Goal: Task Accomplishment & Management: Complete application form

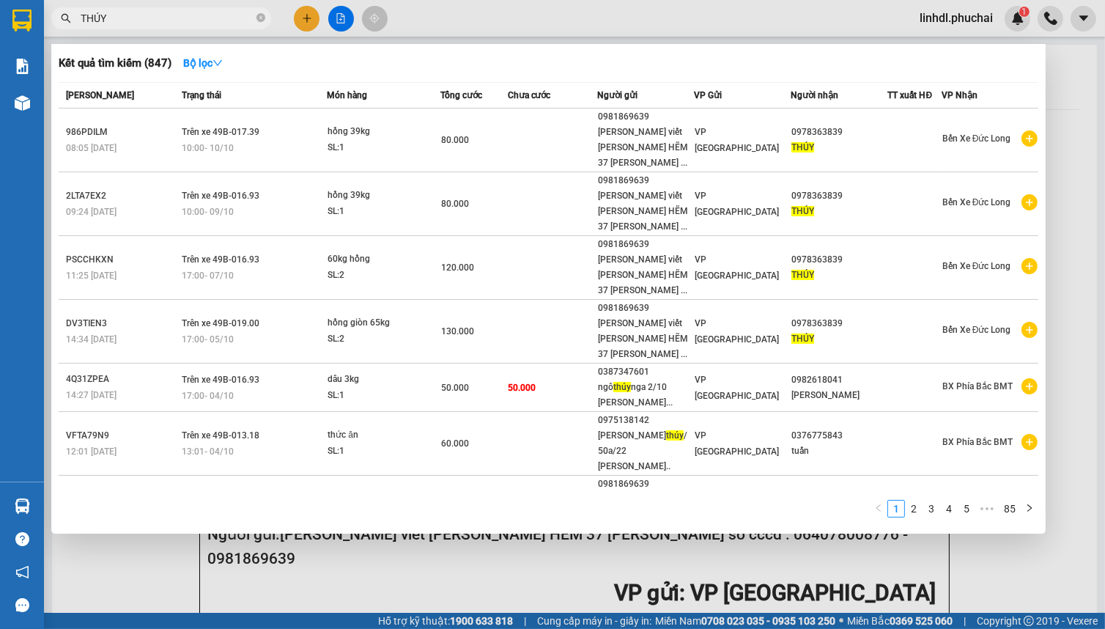
click at [182, 16] on input "THÚY" at bounding box center [167, 18] width 173 height 16
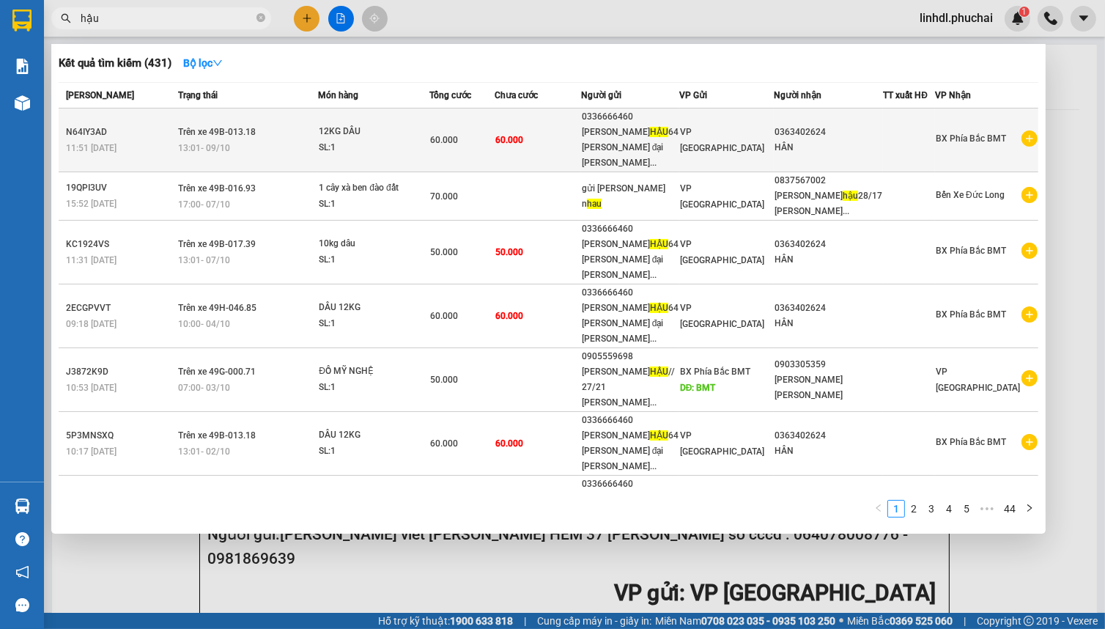
type input "hậu"
click at [579, 131] on td "60.000" at bounding box center [537, 140] width 86 height 64
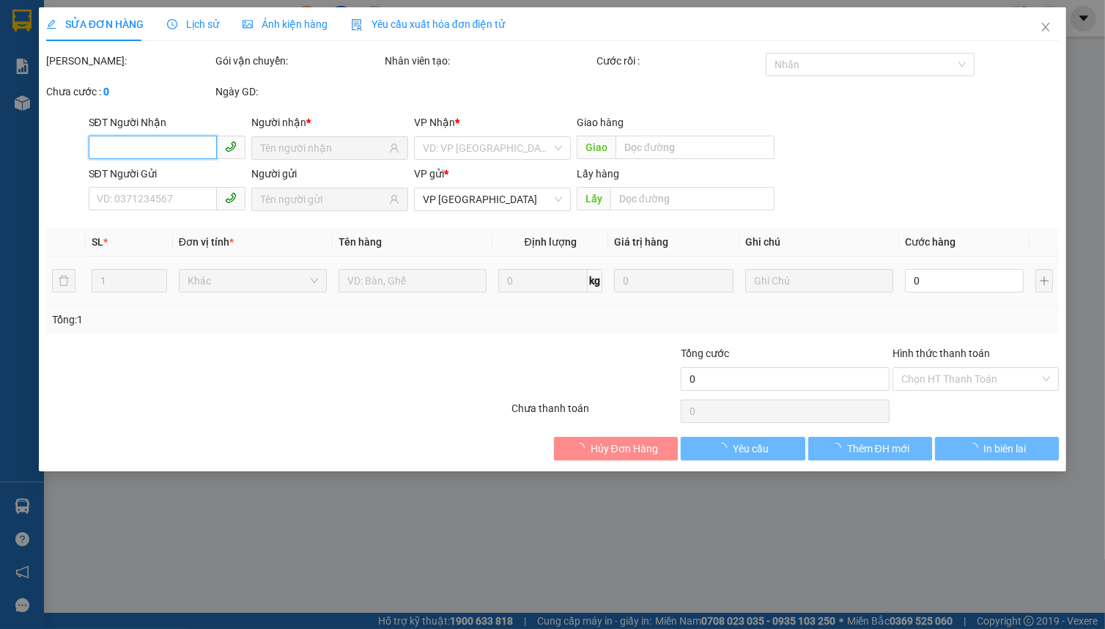
type input "0363402624"
type input "0336666460"
type input "60.000"
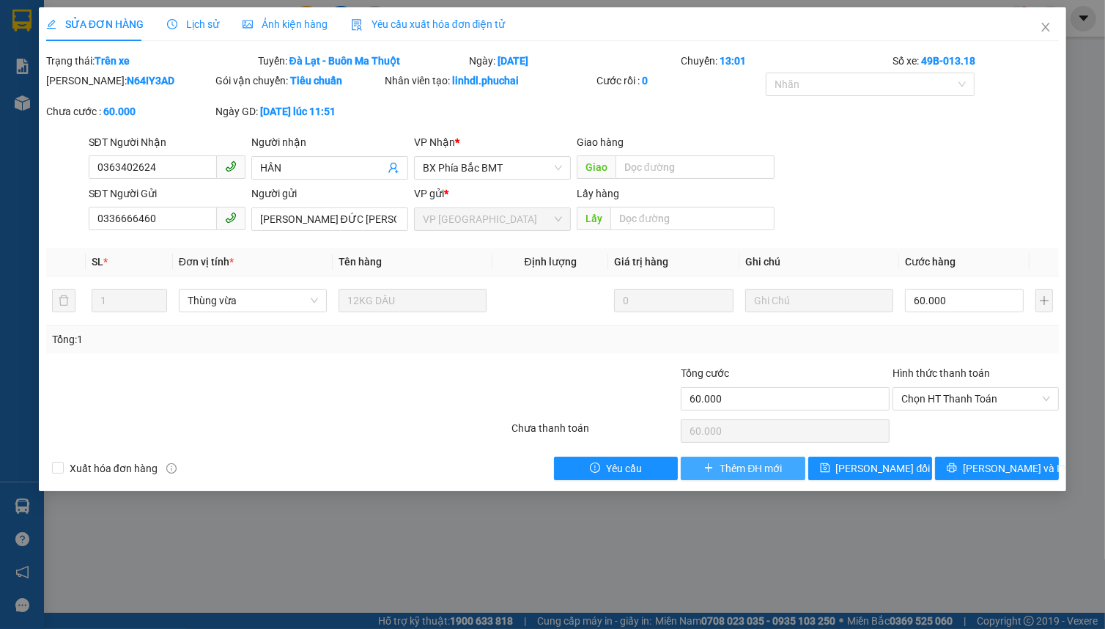
click at [737, 469] on span "Thêm ĐH mới" at bounding box center [750, 468] width 62 height 16
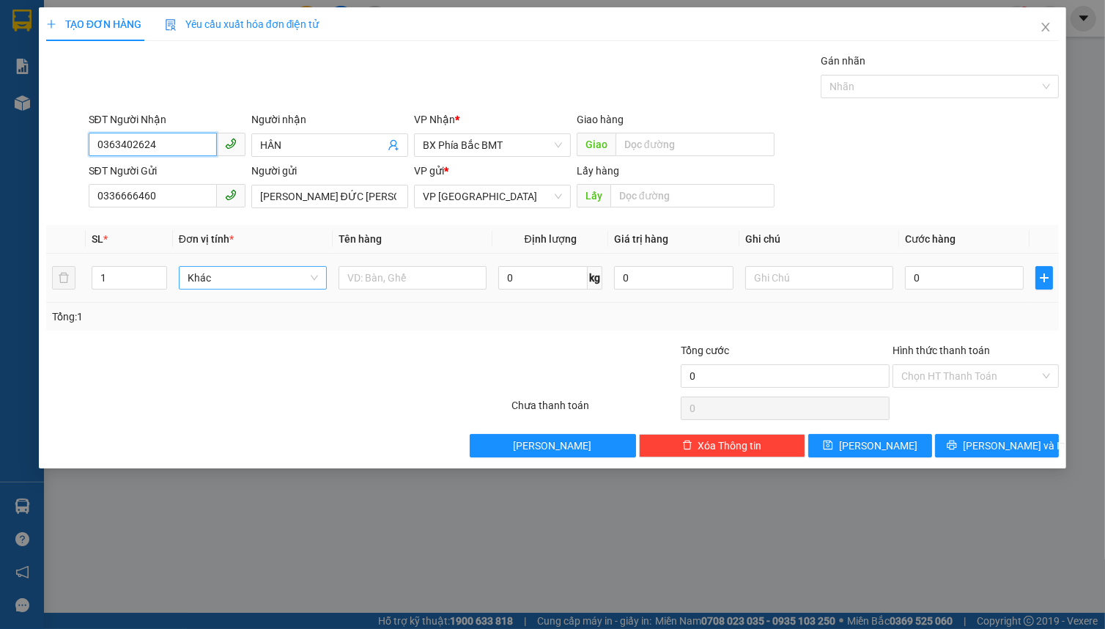
click at [212, 280] on span "Khác" at bounding box center [253, 278] width 130 height 22
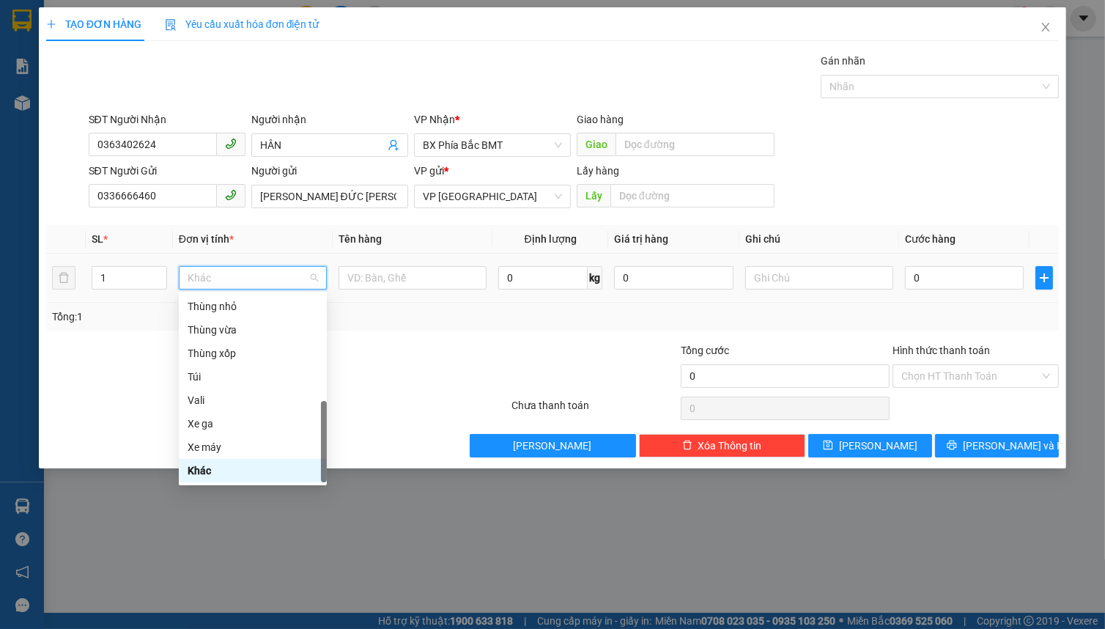
type input "t"
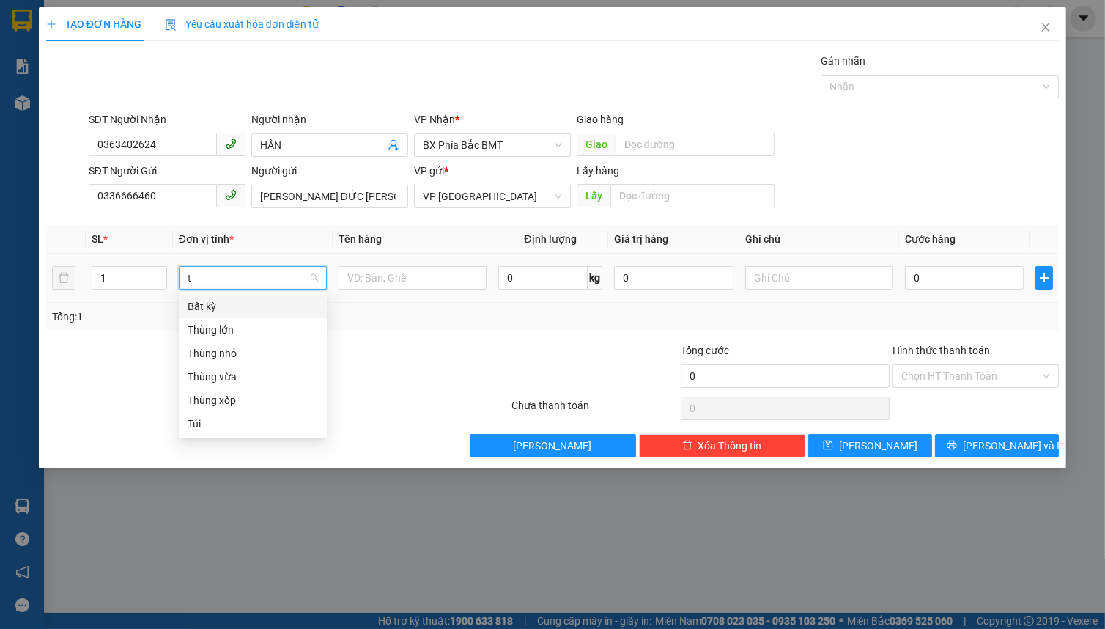
scroll to position [0, 0]
click at [244, 375] on div "Thùng vừa" at bounding box center [253, 376] width 130 height 16
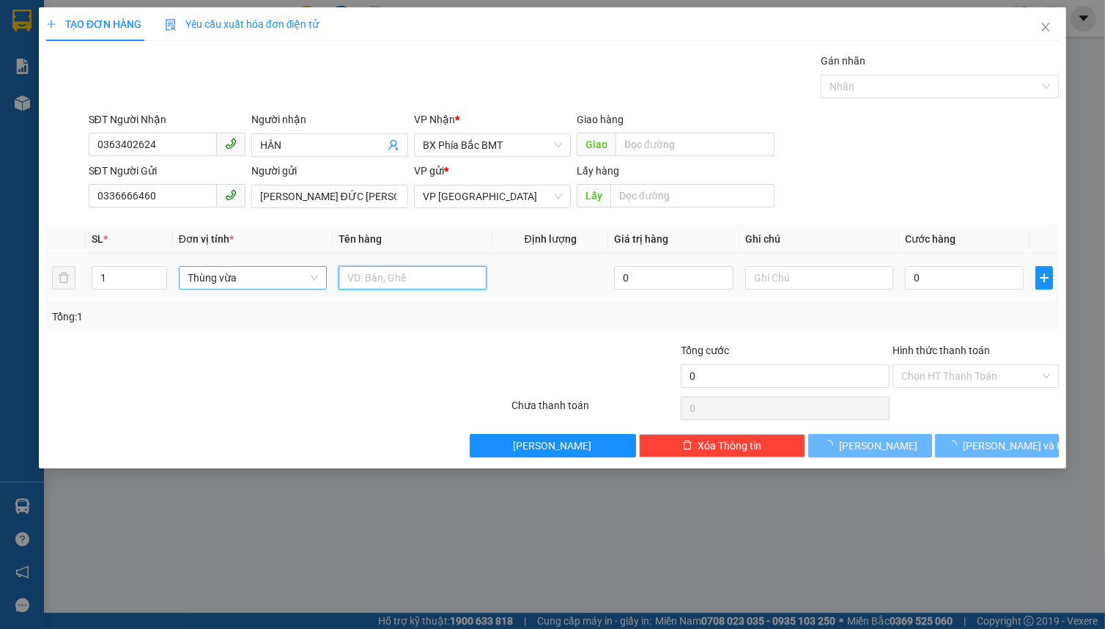
click at [371, 280] on input "text" at bounding box center [412, 277] width 148 height 23
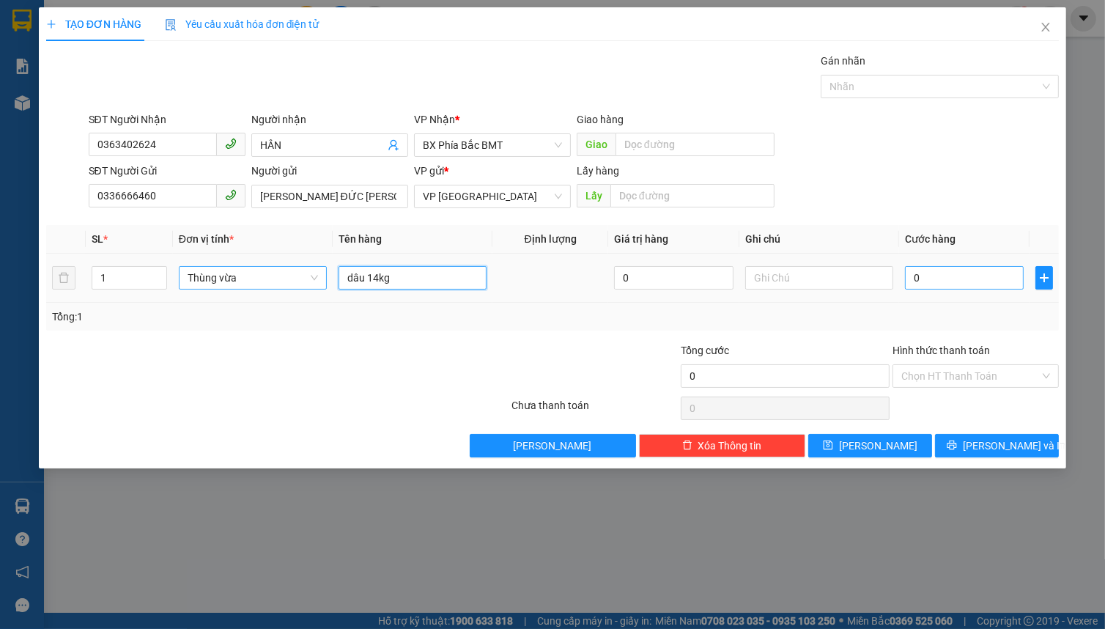
type input "dâu 14kg"
click at [925, 278] on input "0" at bounding box center [964, 277] width 119 height 23
type input "7"
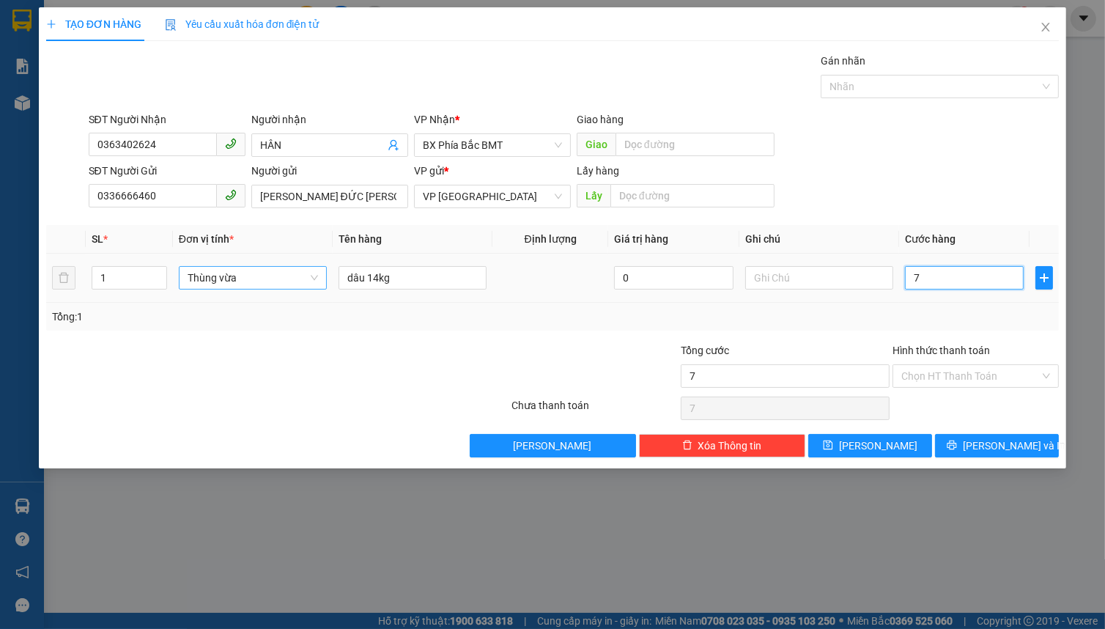
type input "70"
type input "700"
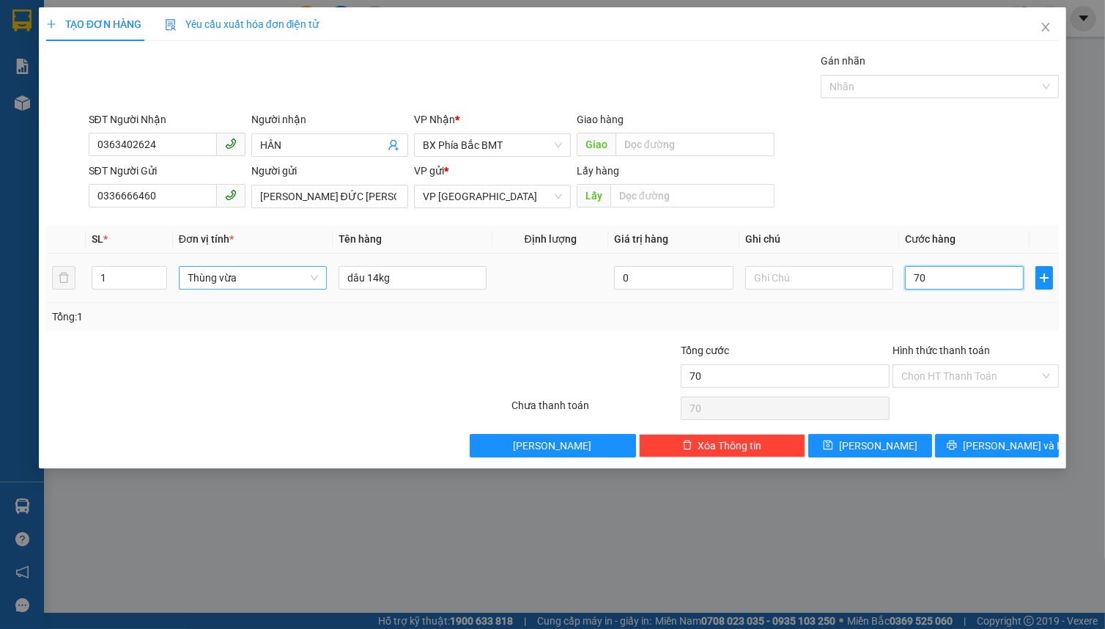
type input "700"
type input "7.000"
type input "70.000"
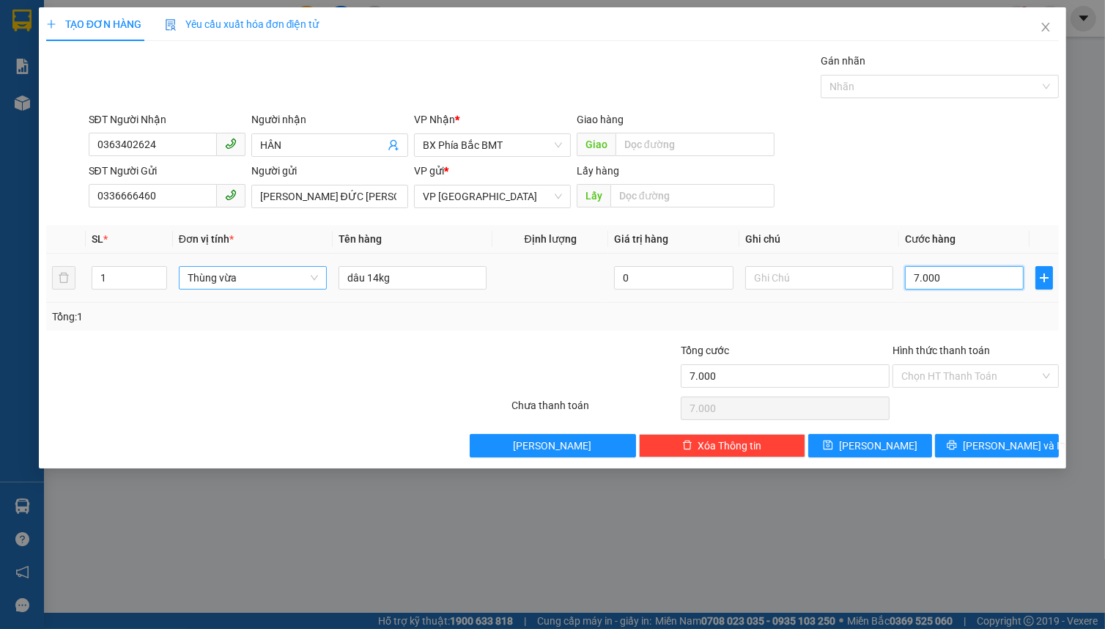
type input "70.000"
click at [967, 442] on button "[PERSON_NAME] và In" at bounding box center [997, 445] width 124 height 23
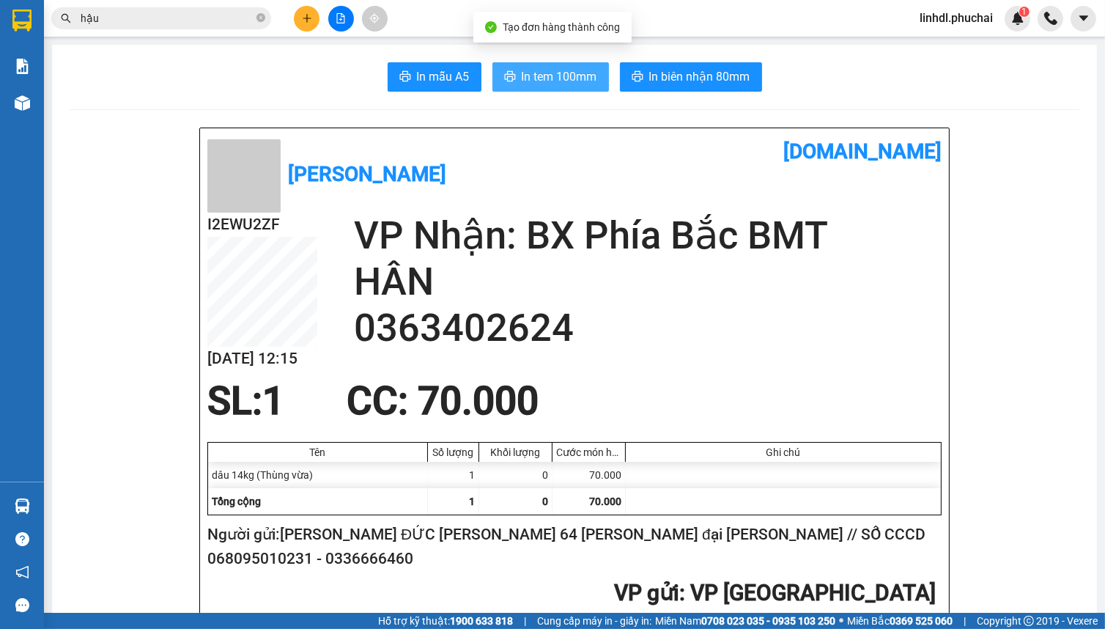
click at [522, 80] on span "In tem 100mm" at bounding box center [559, 76] width 75 height 18
click at [139, 20] on input "hậu" at bounding box center [167, 18] width 173 height 16
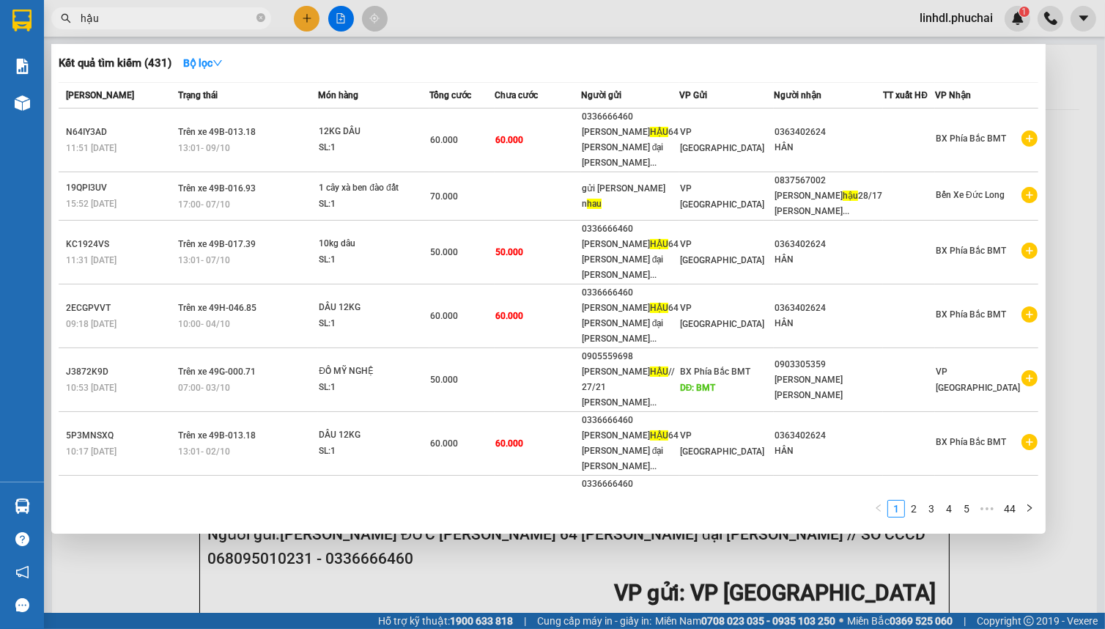
click at [139, 20] on input "hậu" at bounding box center [167, 18] width 173 height 16
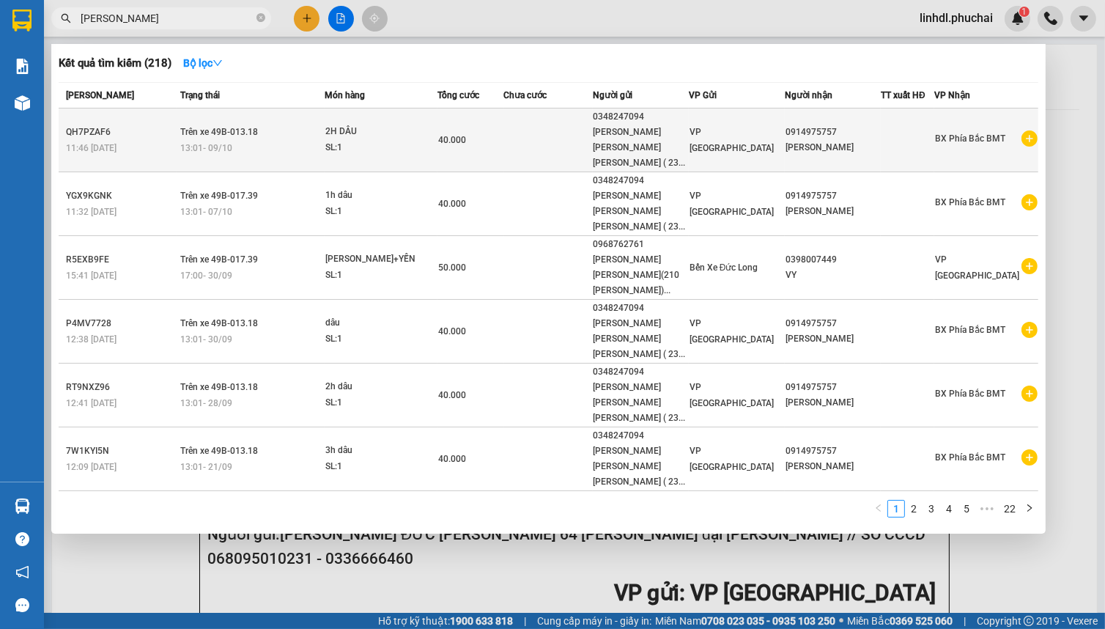
type input "[PERSON_NAME]"
click at [503, 135] on div "40.000" at bounding box center [470, 140] width 65 height 16
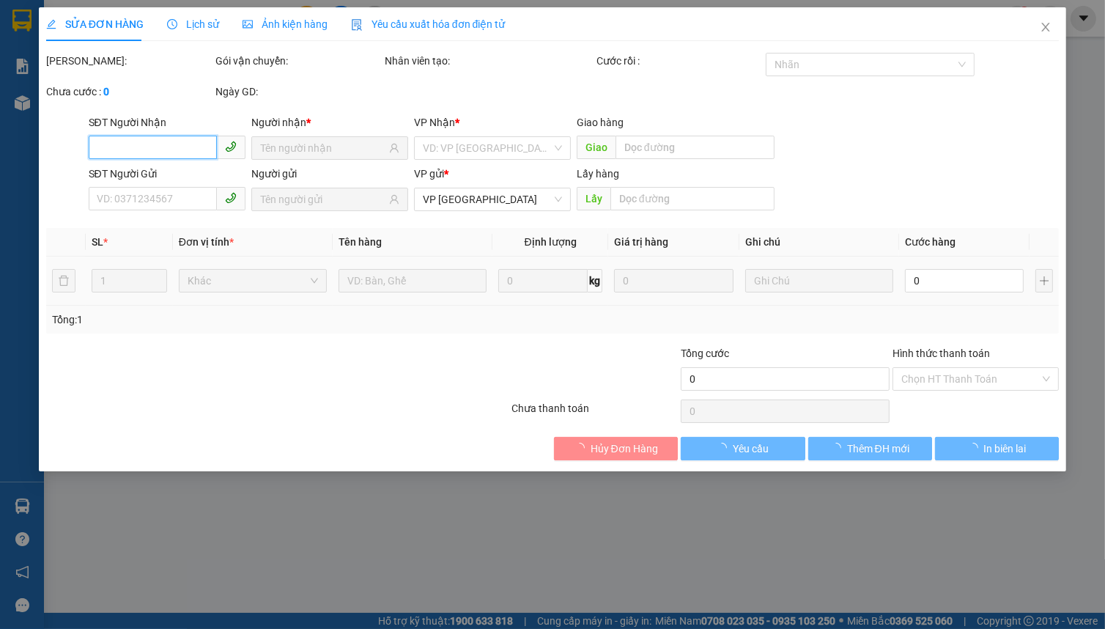
type input "0914975757"
type input "0348247094"
type input "40.000"
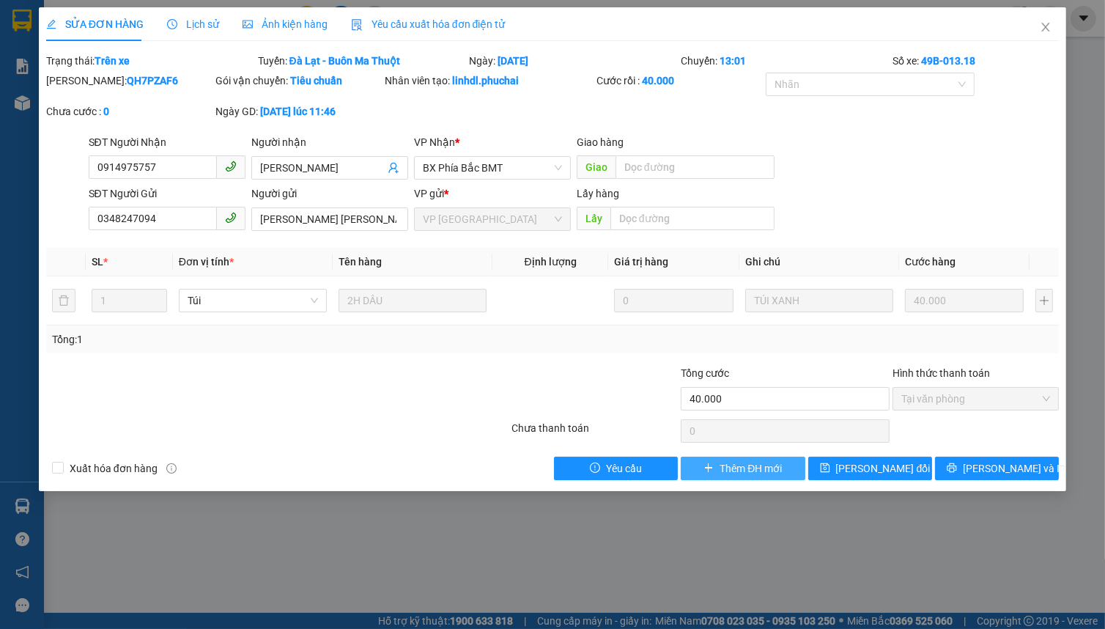
click at [746, 464] on span "Thêm ĐH mới" at bounding box center [750, 468] width 62 height 16
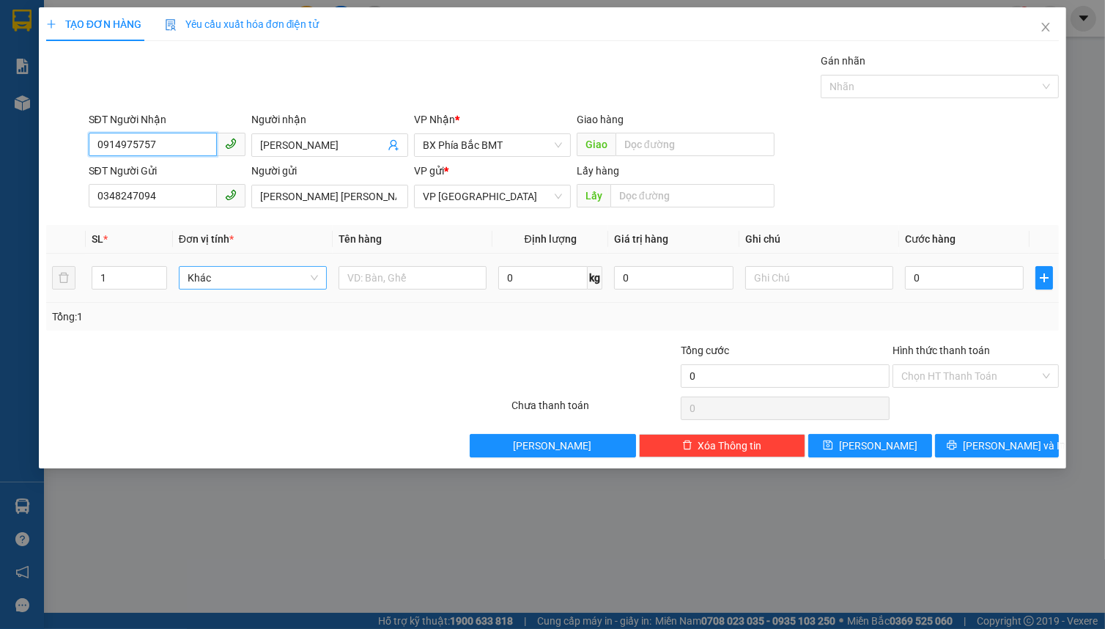
click at [220, 278] on span "Khác" at bounding box center [253, 278] width 130 height 22
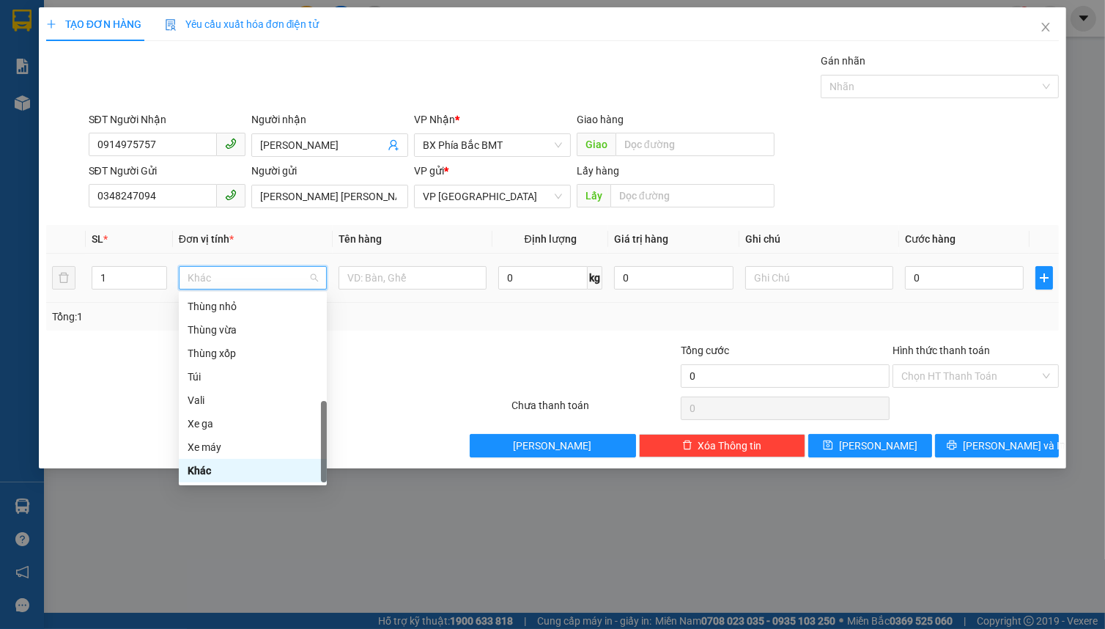
type input "1"
type input "h"
click at [221, 336] on div "Hộp" at bounding box center [253, 330] width 130 height 16
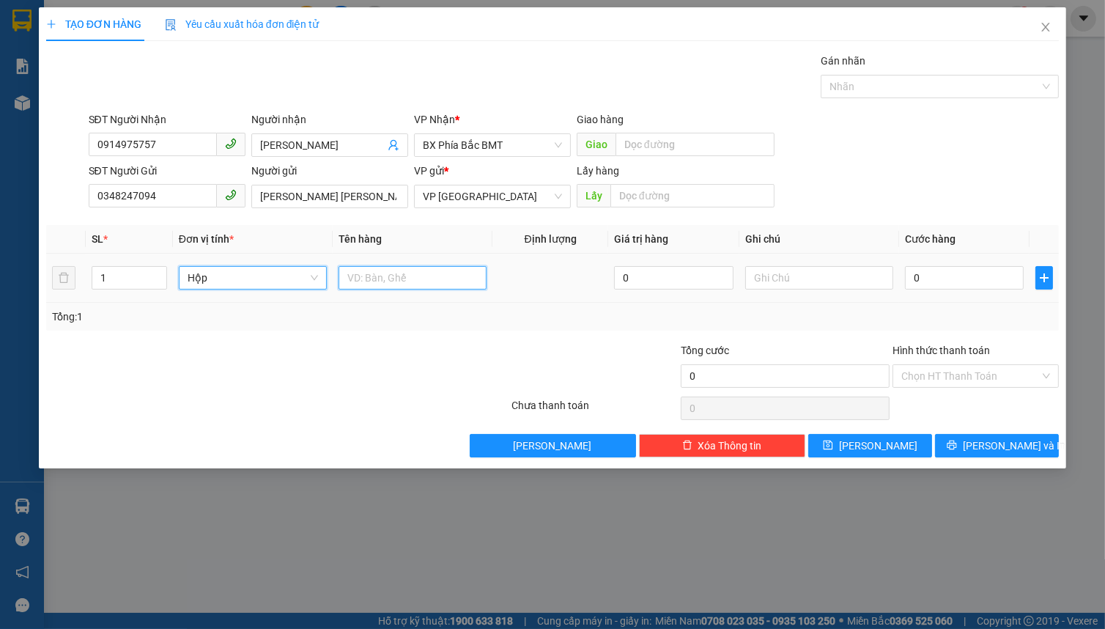
click at [350, 288] on input "text" at bounding box center [412, 277] width 148 height 23
type input "1 hộp dâu"
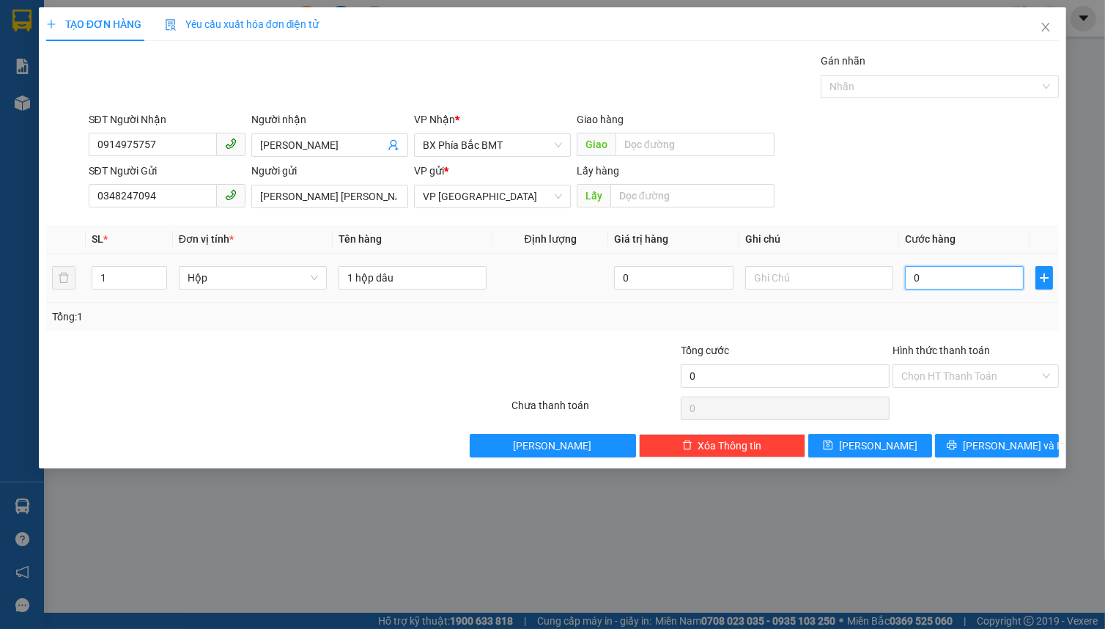
click at [919, 272] on input "0" at bounding box center [964, 277] width 119 height 23
type input "4"
type input "40"
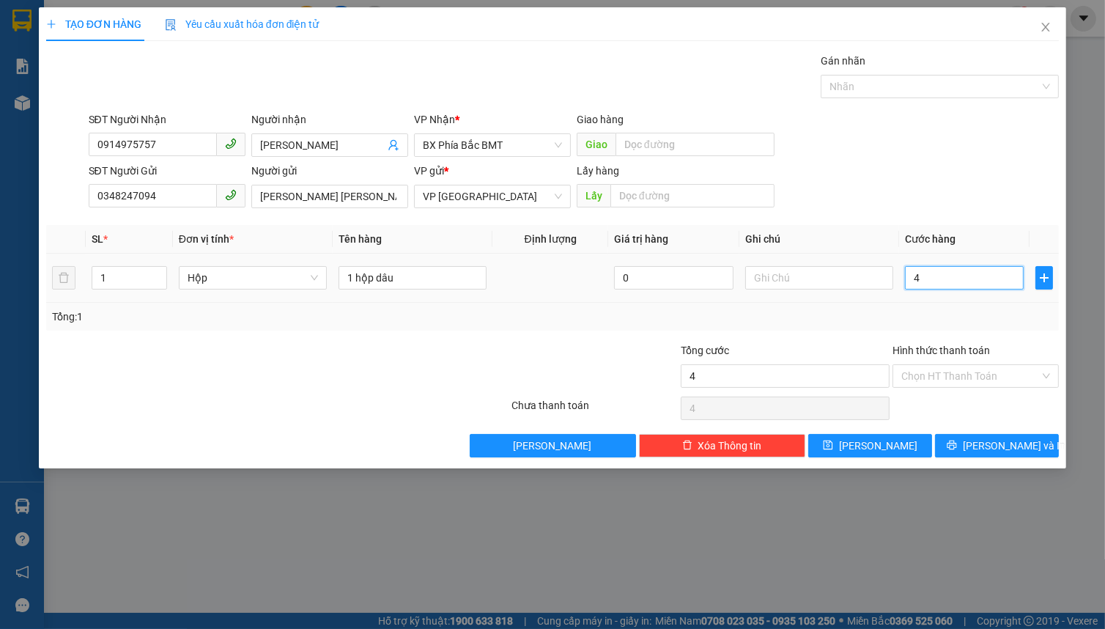
type input "40"
type input "400"
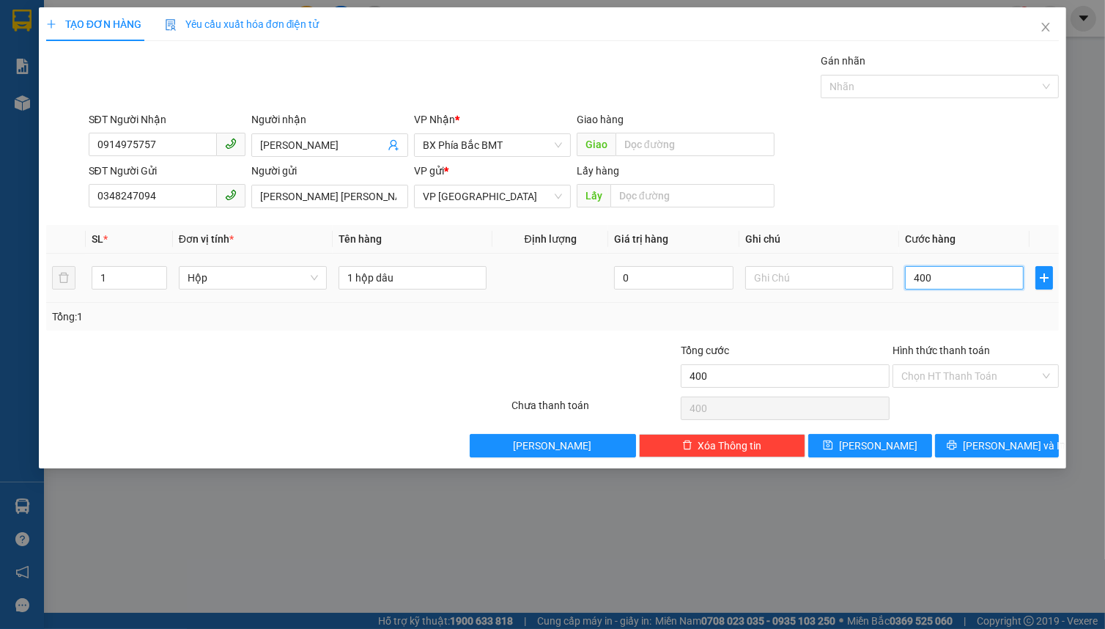
type input "4.000"
type input "40.000"
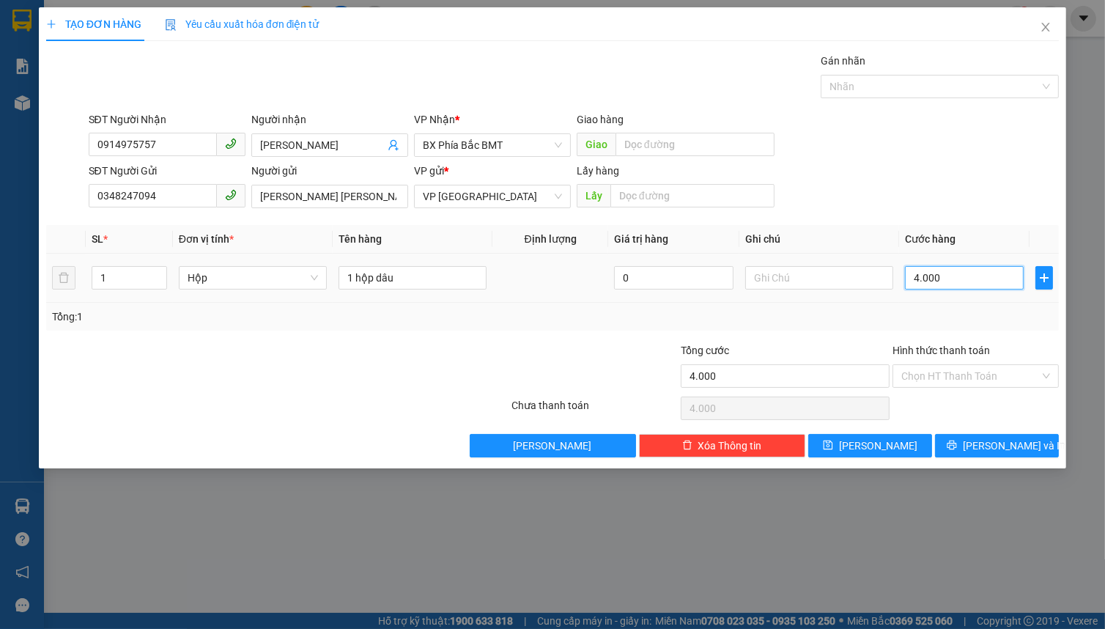
type input "40.000"
click at [937, 377] on input "Hình thức thanh toán" at bounding box center [970, 376] width 138 height 22
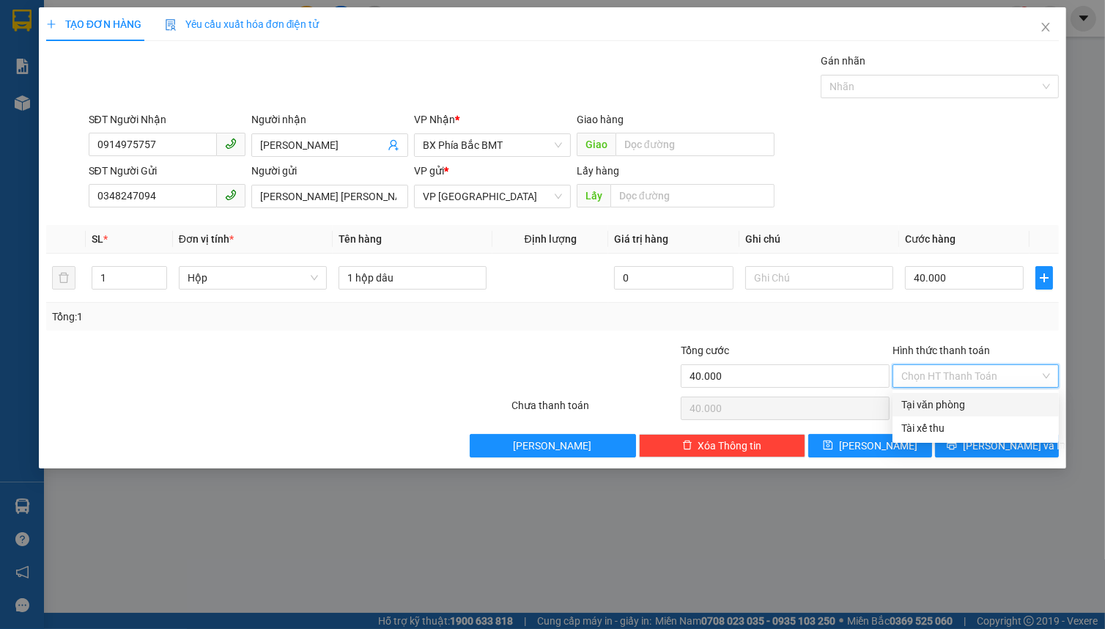
click at [950, 405] on div "Tại văn phòng" at bounding box center [975, 404] width 149 height 16
type input "0"
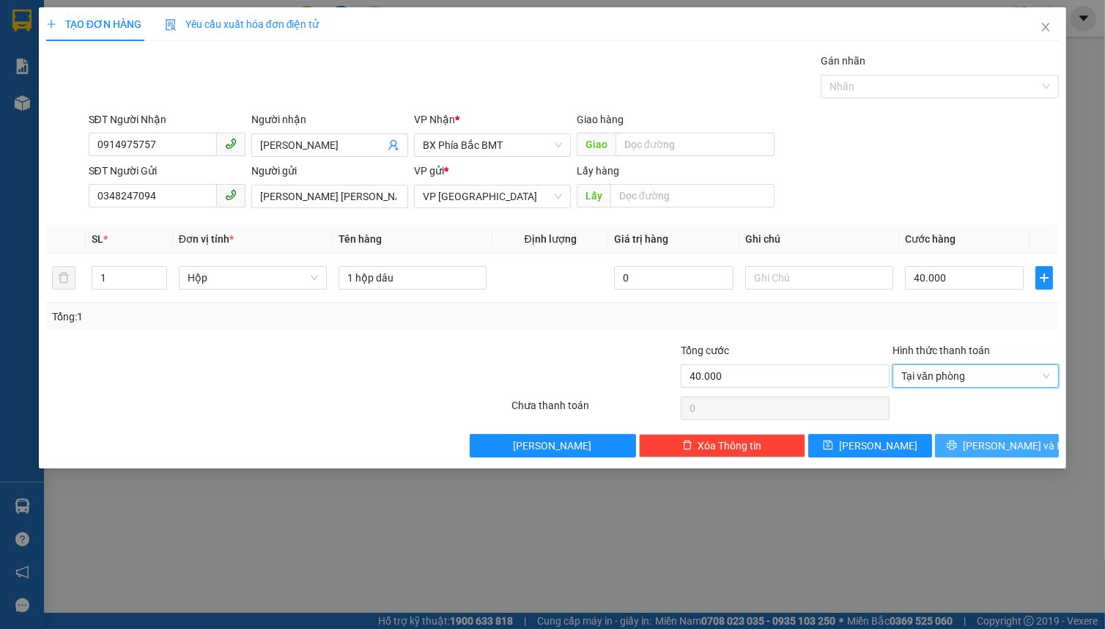
click at [957, 444] on icon "printer" at bounding box center [951, 445] width 10 height 10
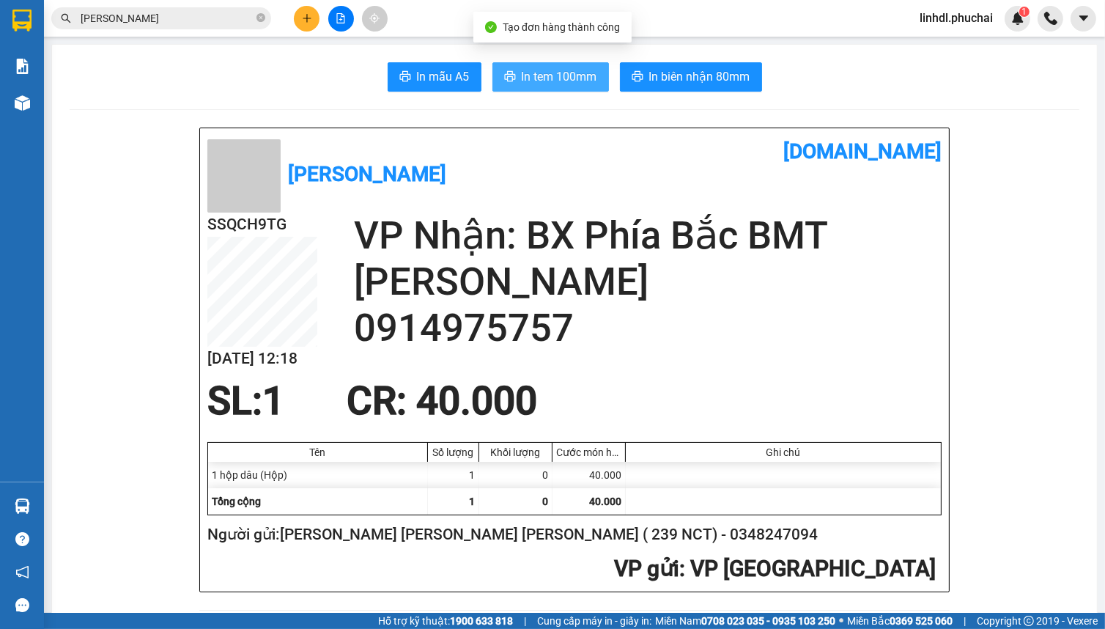
click at [543, 66] on button "In tem 100mm" at bounding box center [550, 76] width 116 height 29
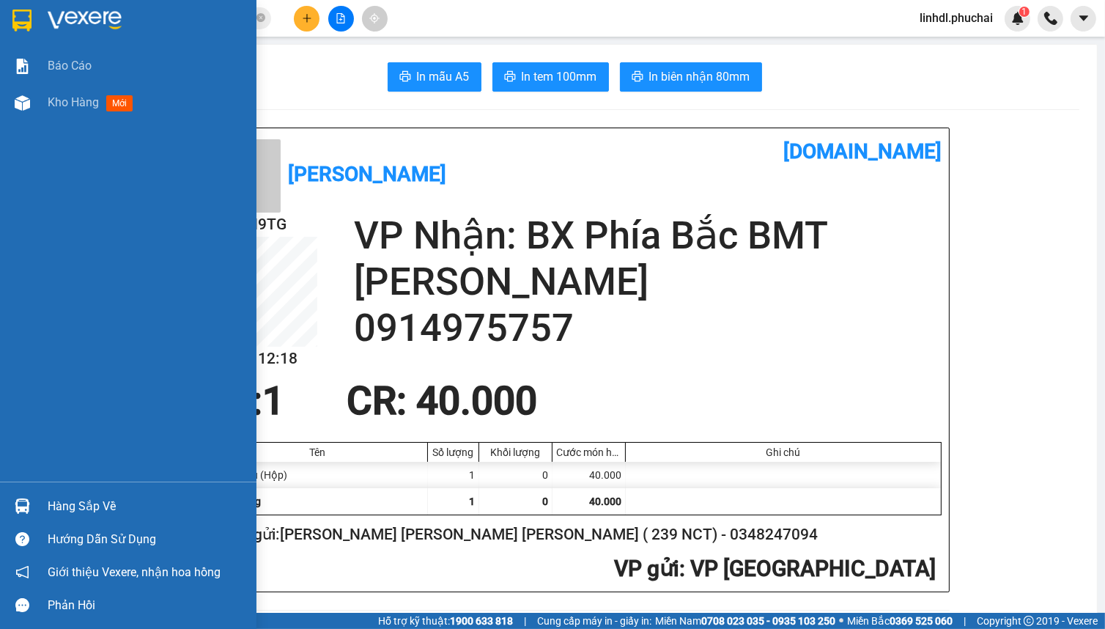
click at [66, 281] on div "Báo cáo Kho hàng mới" at bounding box center [128, 265] width 256 height 434
